Goal: Transaction & Acquisition: Purchase product/service

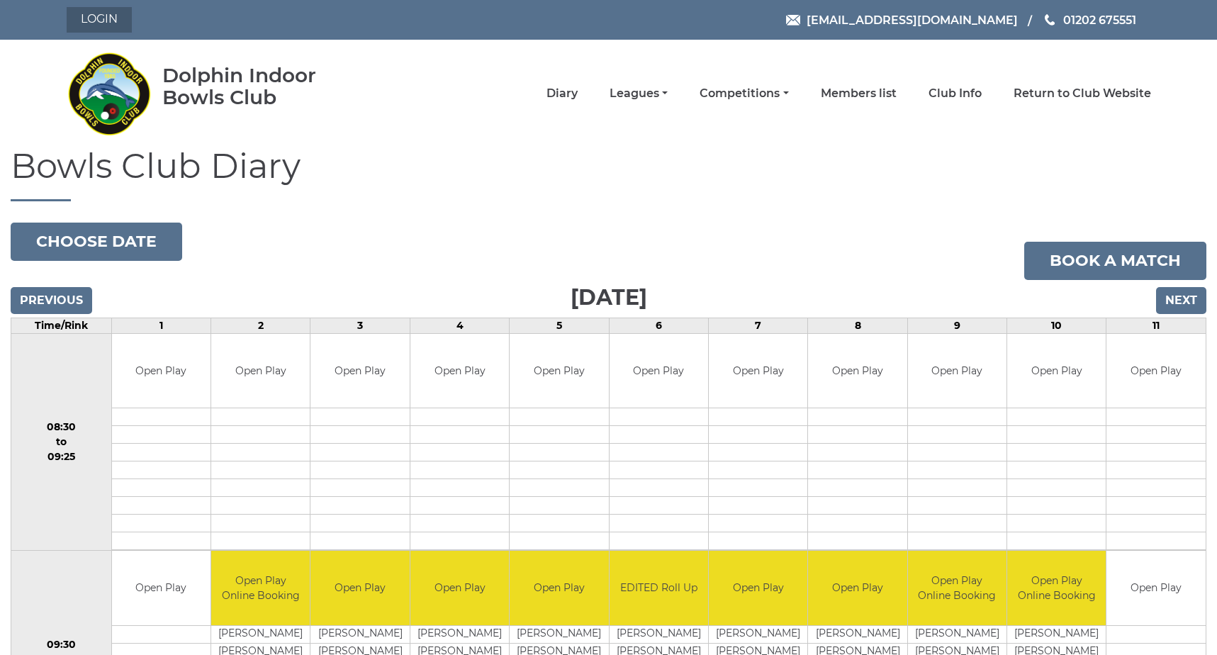
click at [102, 15] on link "Login" at bounding box center [99, 20] width 65 height 26
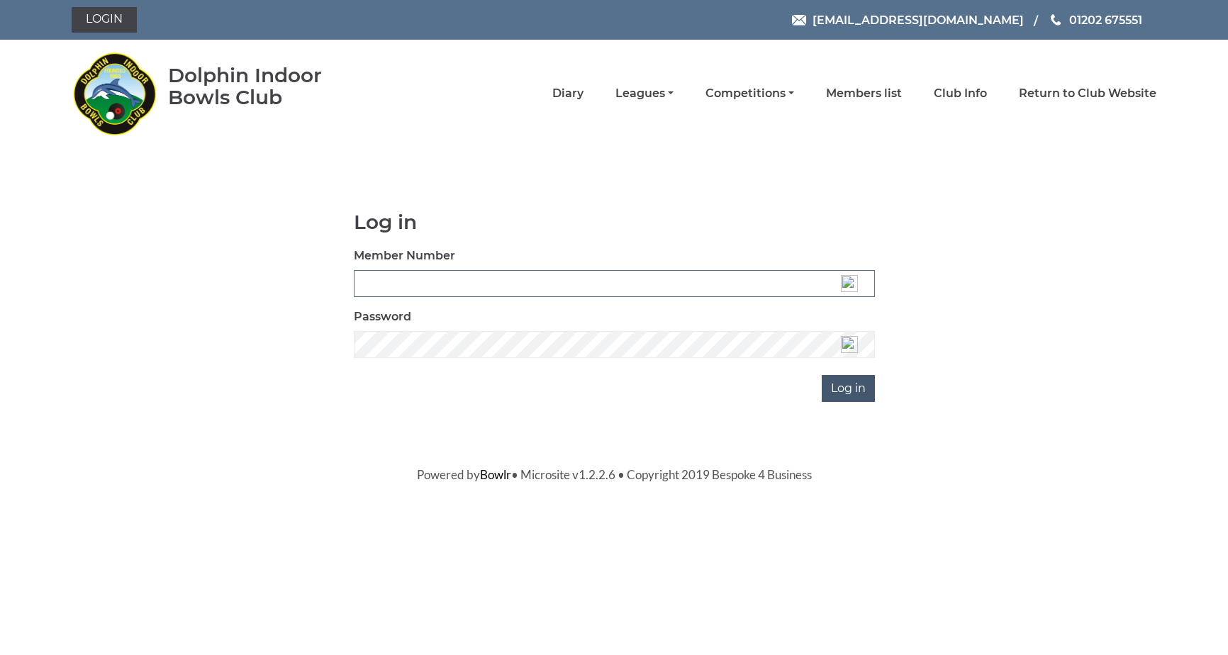
type input "4006"
click at [839, 394] on input "Log in" at bounding box center [848, 388] width 53 height 27
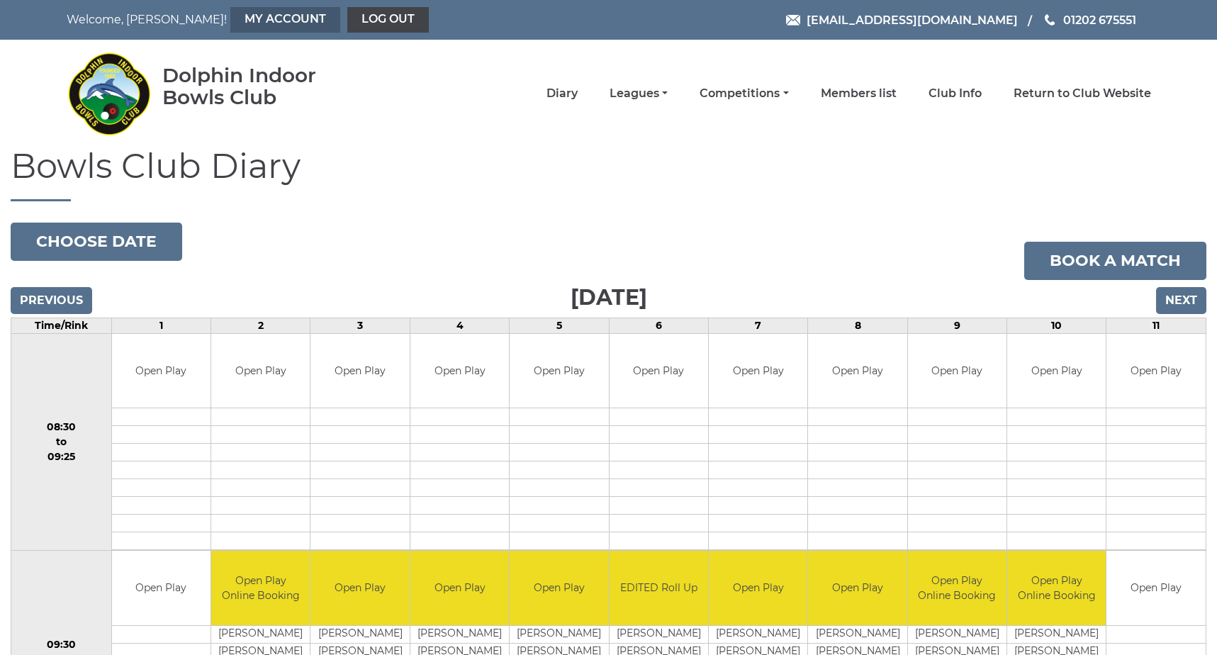
click at [230, 14] on link "My Account" at bounding box center [285, 20] width 110 height 26
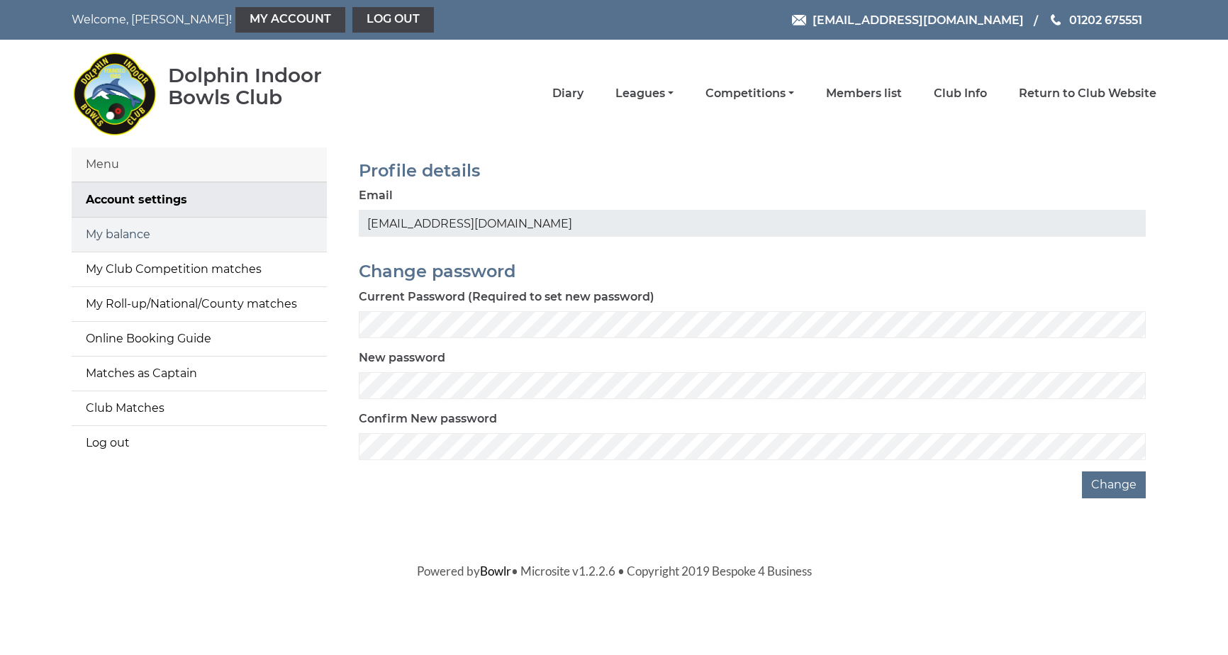
click at [133, 229] on link "My balance" at bounding box center [199, 235] width 255 height 34
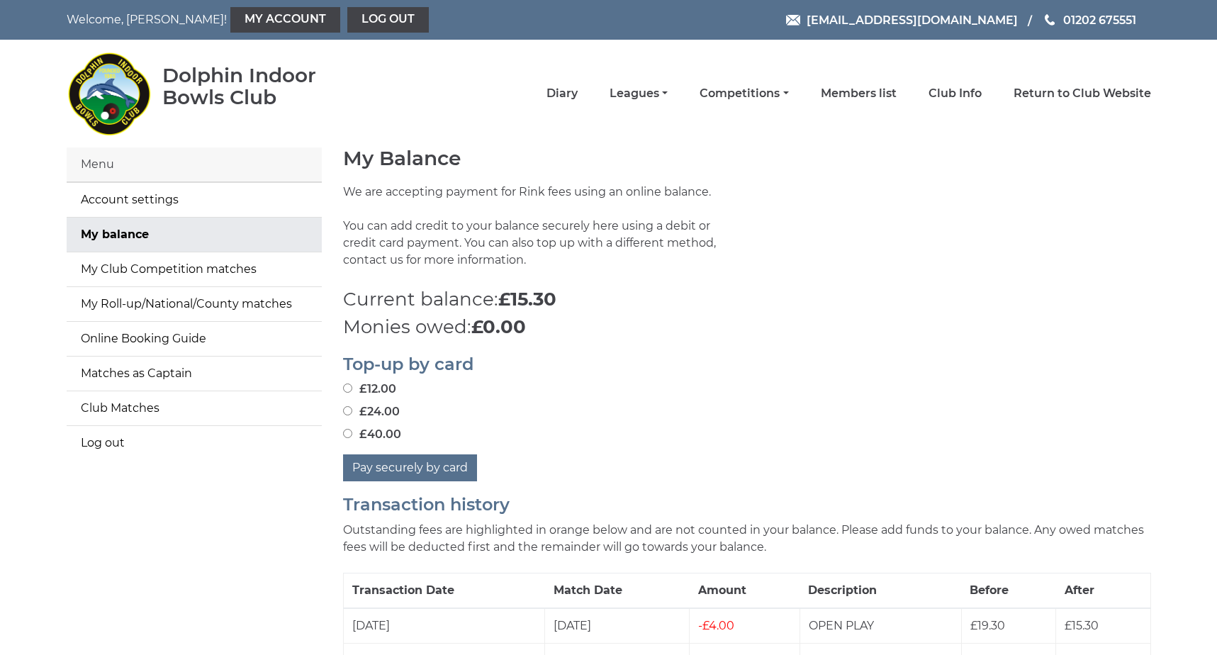
click at [345, 411] on input "£24.00" at bounding box center [347, 410] width 9 height 9
radio input "true"
drag, startPoint x: 414, startPoint y: 469, endPoint x: 422, endPoint y: 463, distance: 9.6
click at [414, 469] on button "Pay securely by card" at bounding box center [410, 467] width 134 height 27
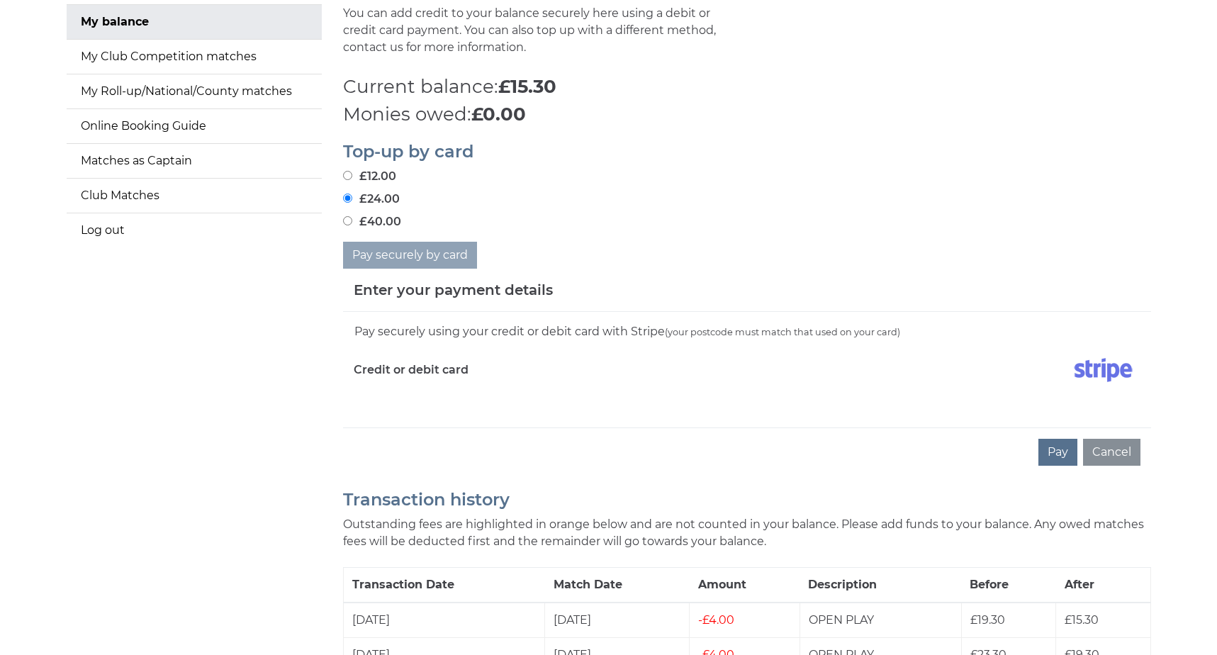
scroll to position [284, 0]
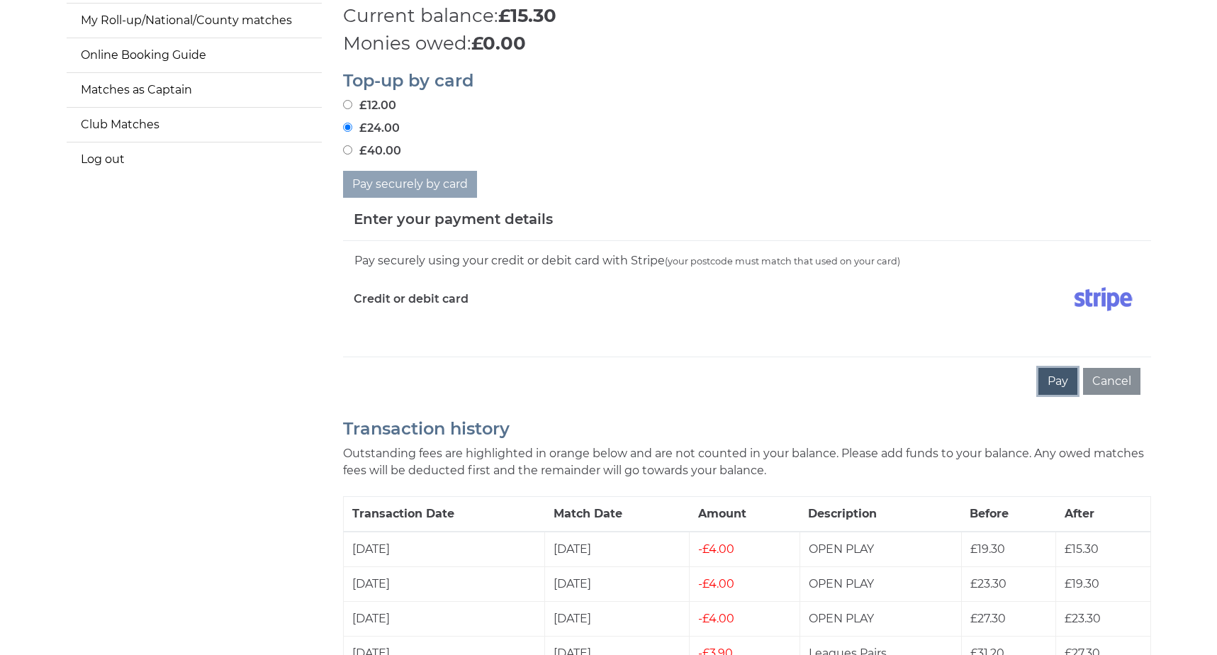
click at [1054, 387] on button "Pay" at bounding box center [1058, 381] width 39 height 27
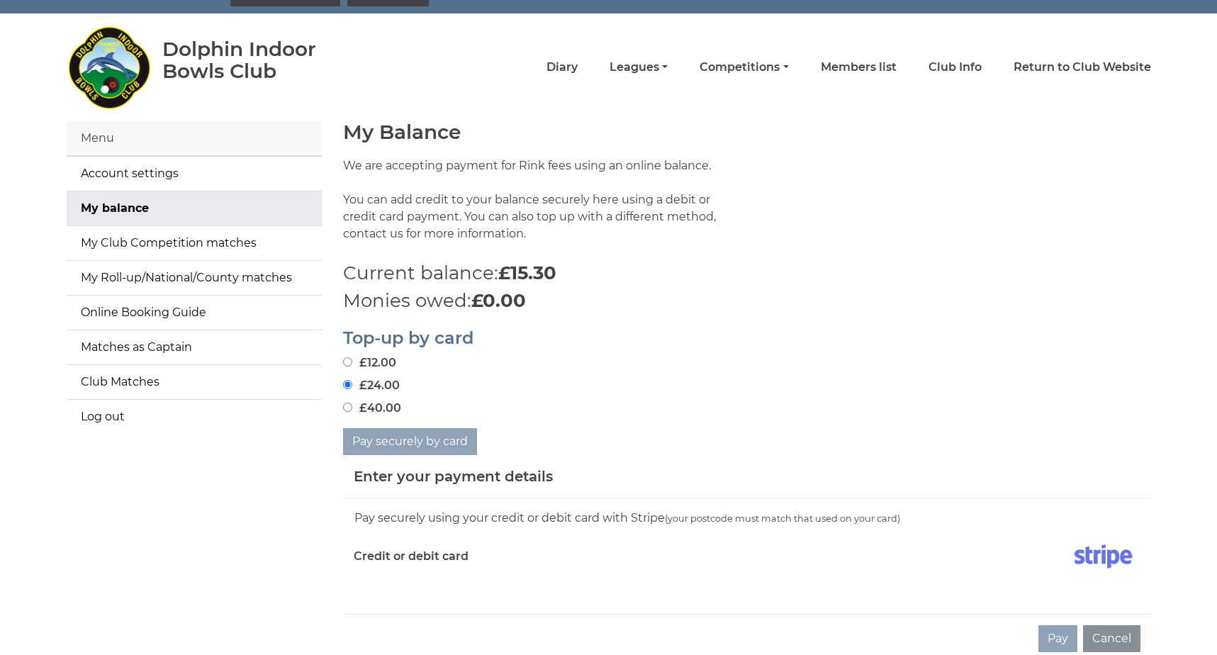
scroll to position [0, 0]
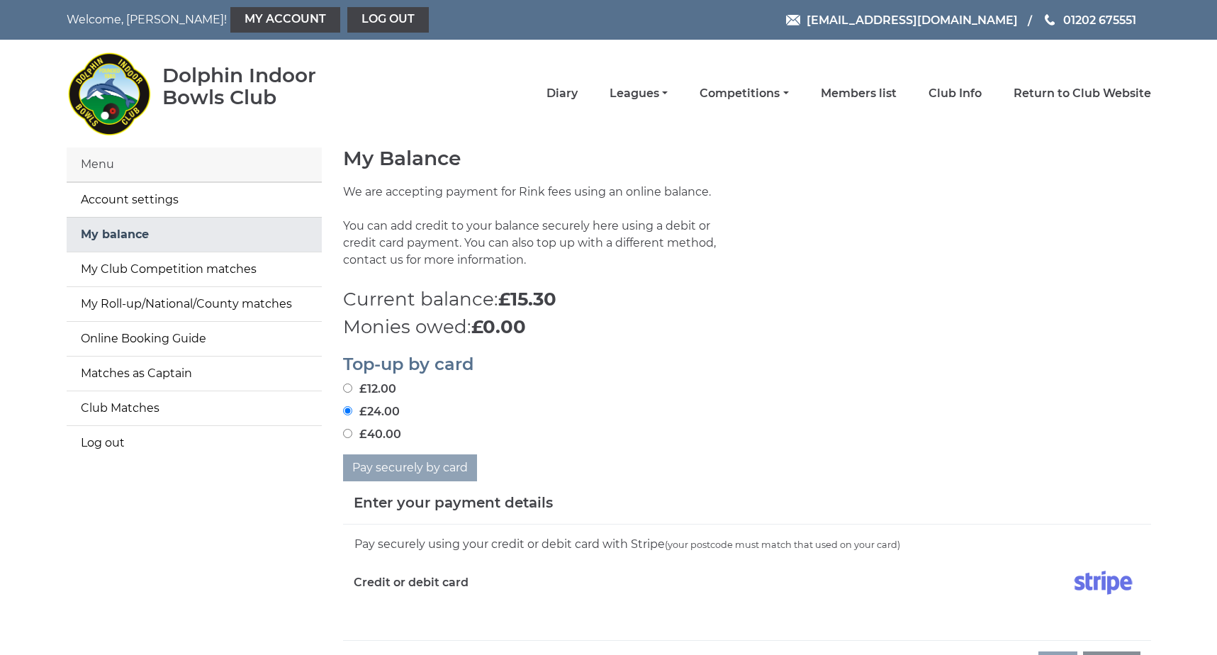
click at [132, 233] on link "My balance" at bounding box center [194, 235] width 255 height 34
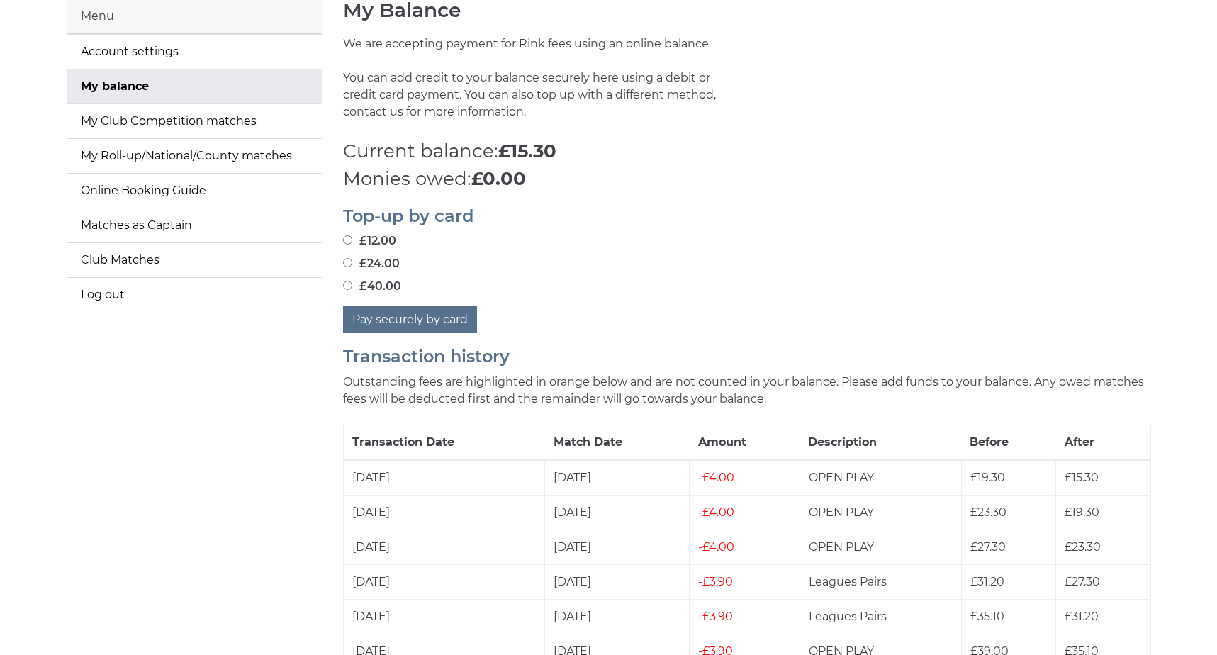
scroll to position [213, 0]
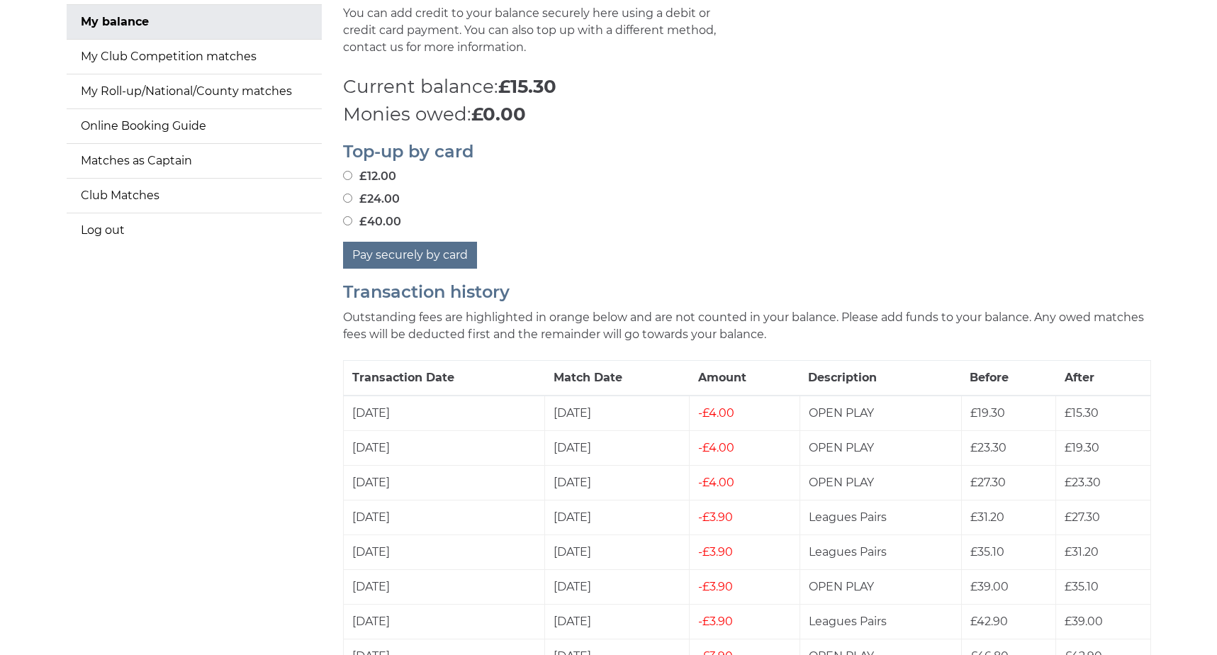
click at [351, 196] on input "£24.00" at bounding box center [347, 198] width 9 height 9
radio input "true"
click at [377, 260] on button "Pay securely by card" at bounding box center [410, 255] width 134 height 27
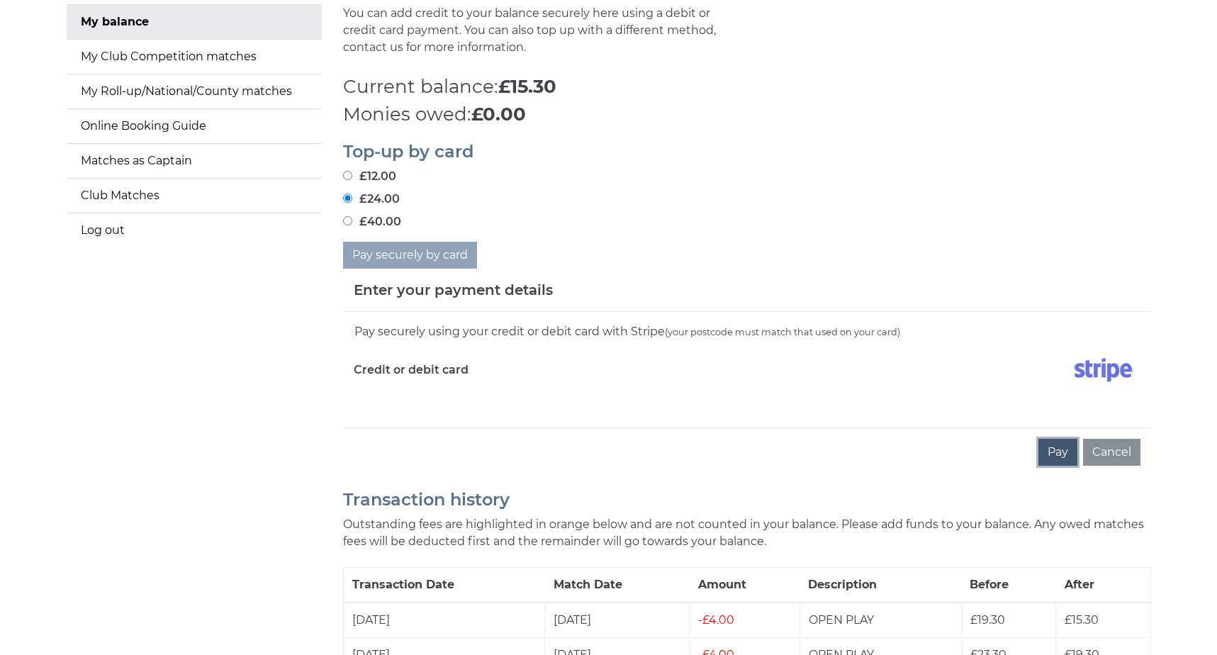
click at [1066, 452] on button "Pay" at bounding box center [1058, 452] width 39 height 27
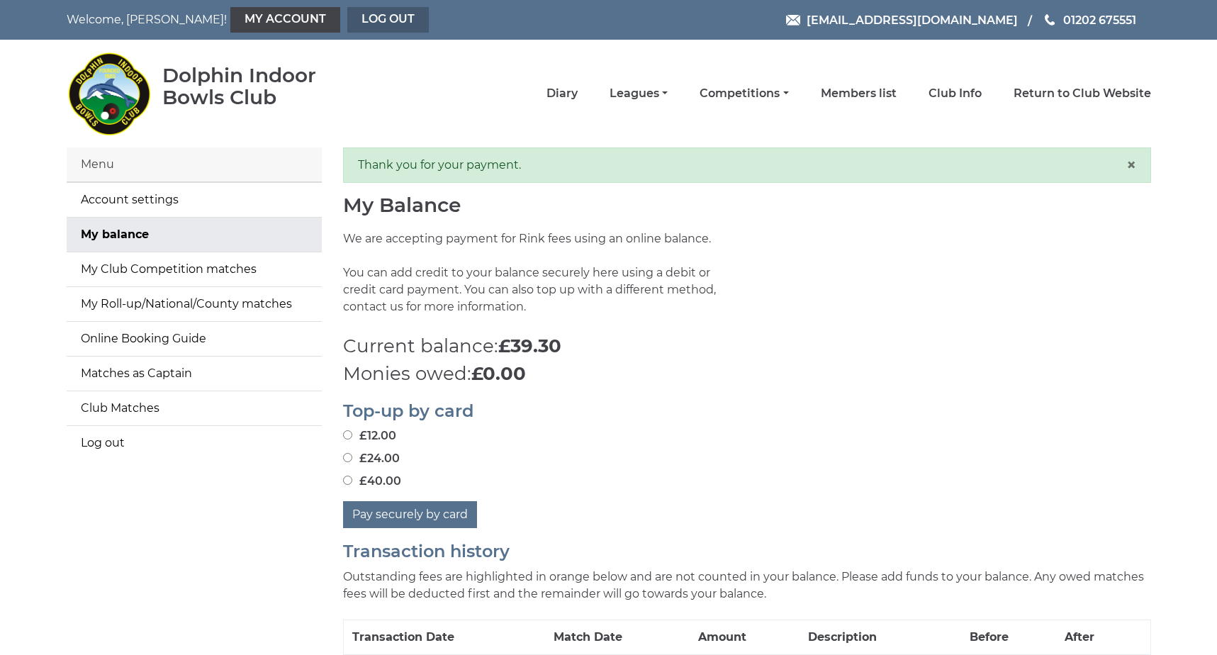
click at [347, 17] on link "Log out" at bounding box center [388, 20] width 82 height 26
